Goal: Obtain resource: Download file/media

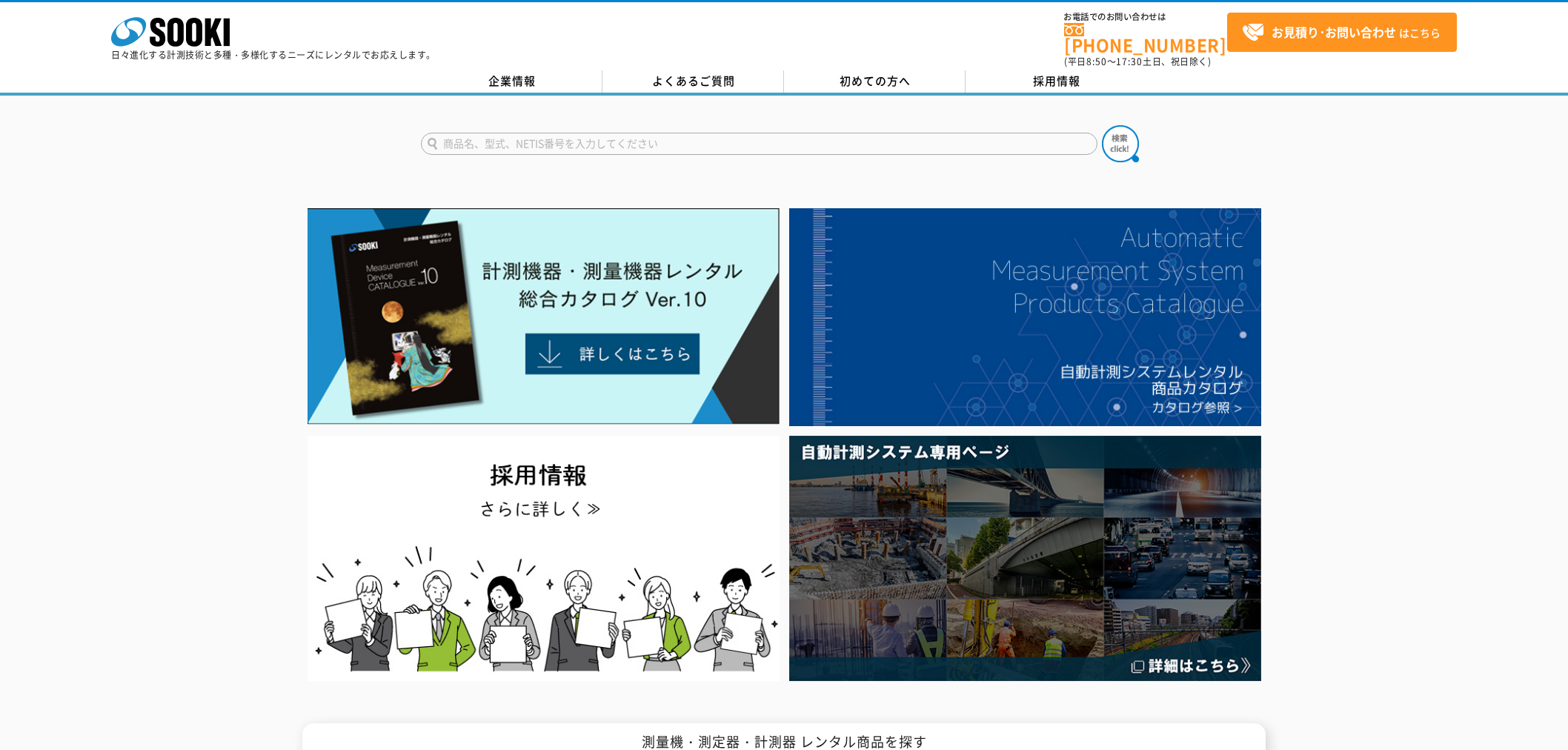
click at [581, 139] on input "text" at bounding box center [759, 144] width 676 height 22
type input "み"
type input "みるみる"
click at [1102, 125] on button at bounding box center [1120, 144] width 37 height 37
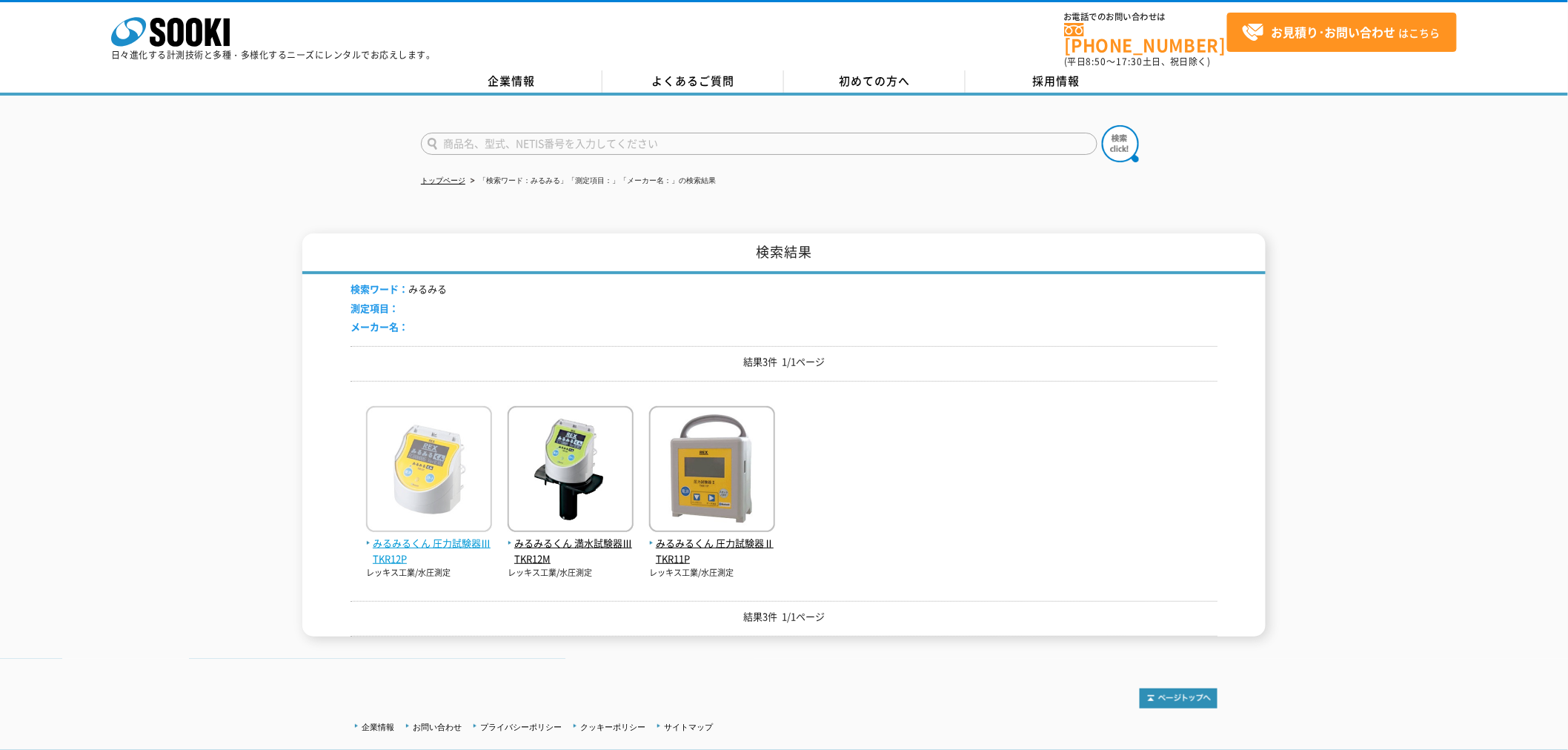
click at [417, 536] on span "みるみるくん 圧力試験器Ⅲ TKR12P" at bounding box center [429, 551] width 126 height 31
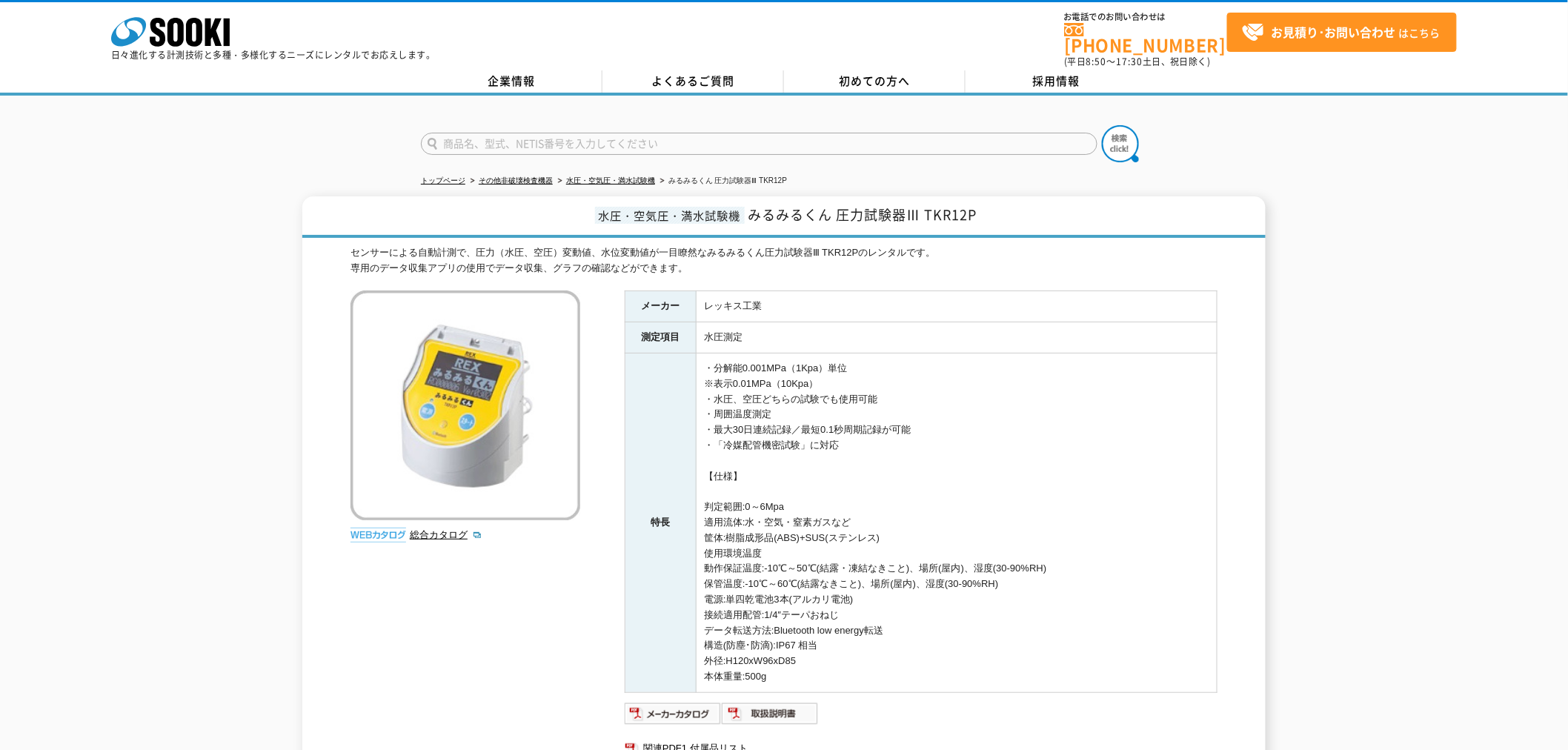
scroll to position [82, 0]
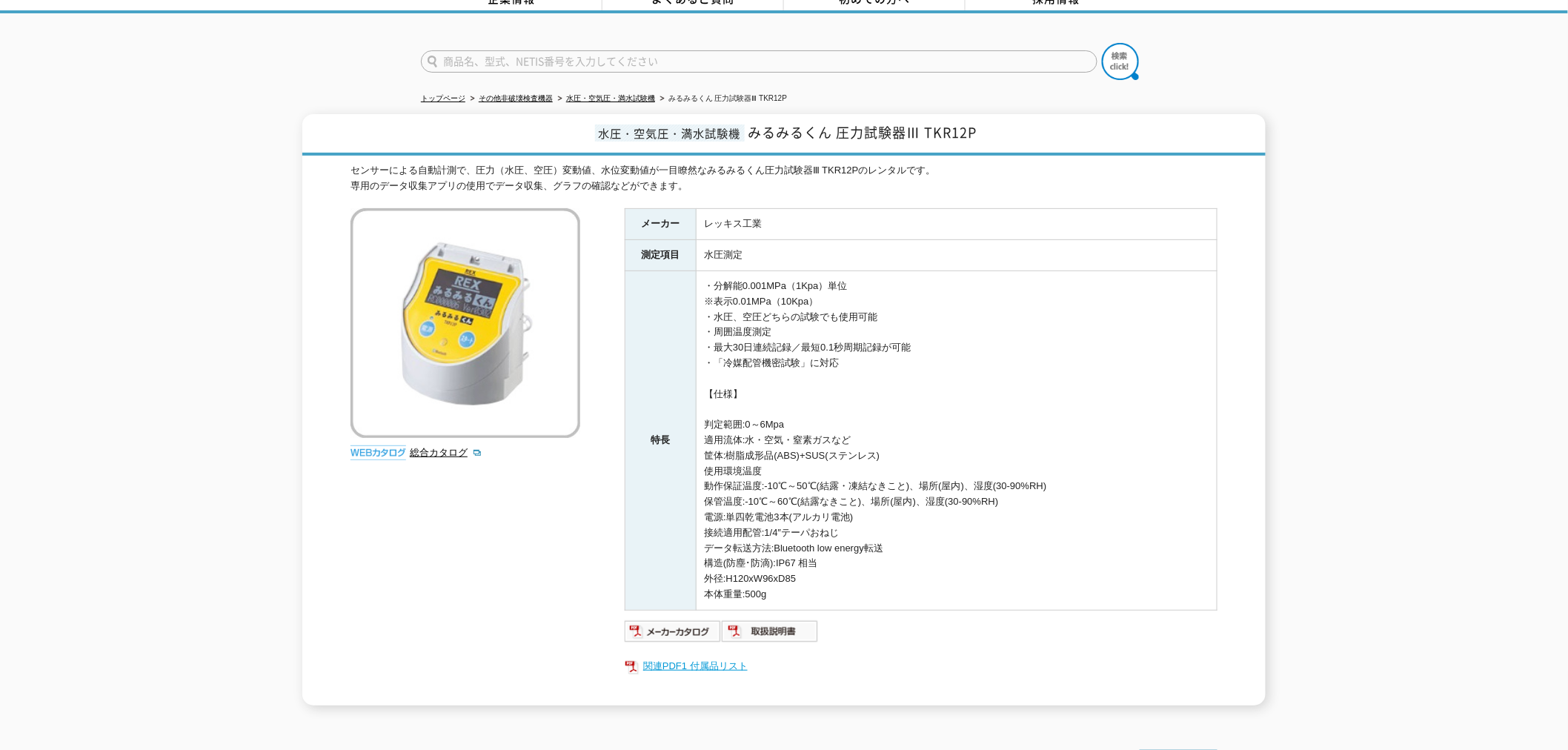
click at [728, 657] on link "関連PDF1 付属品リスト" at bounding box center [920, 666] width 592 height 19
